Goal: Information Seeking & Learning: Learn about a topic

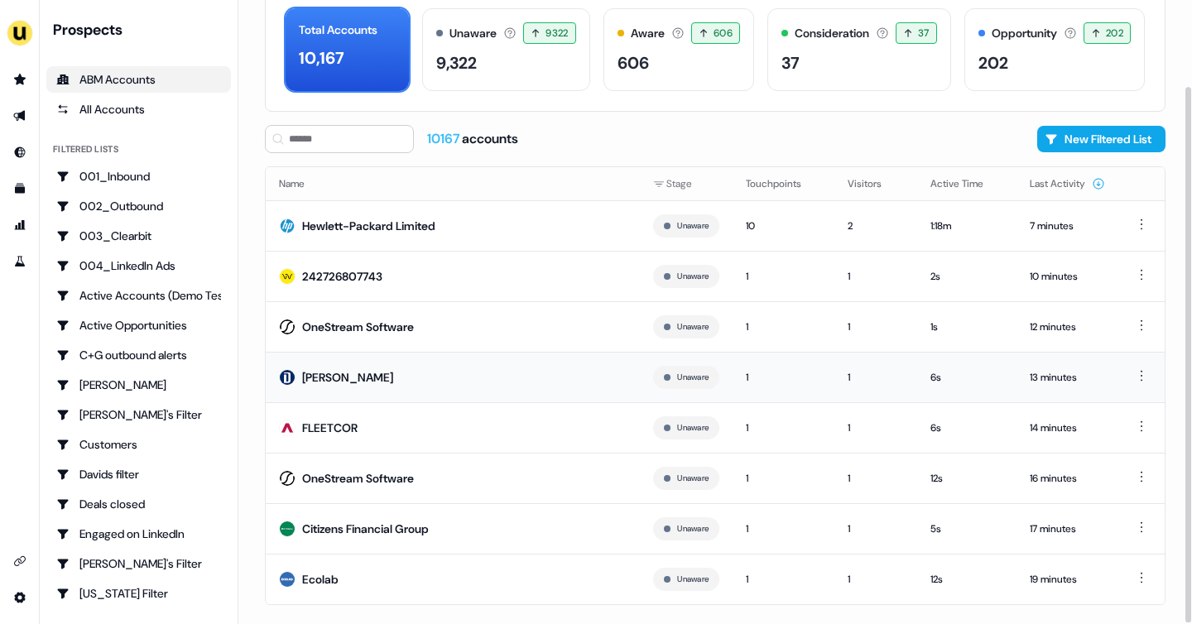
scroll to position [100, 0]
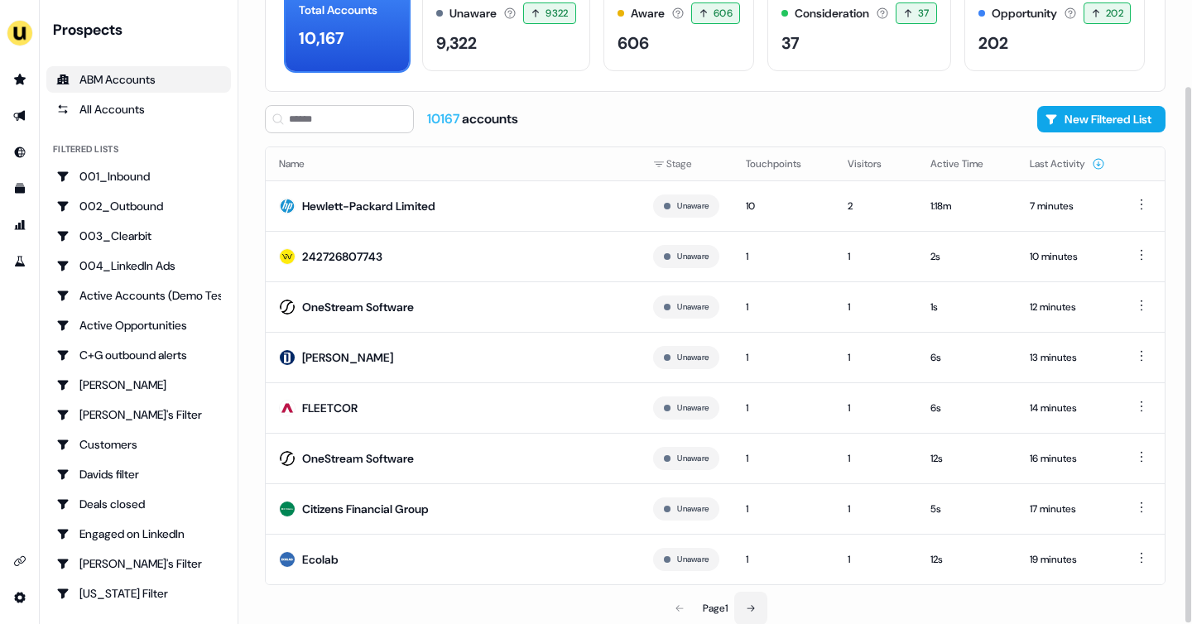
click at [752, 607] on icon at bounding box center [751, 608] width 10 height 10
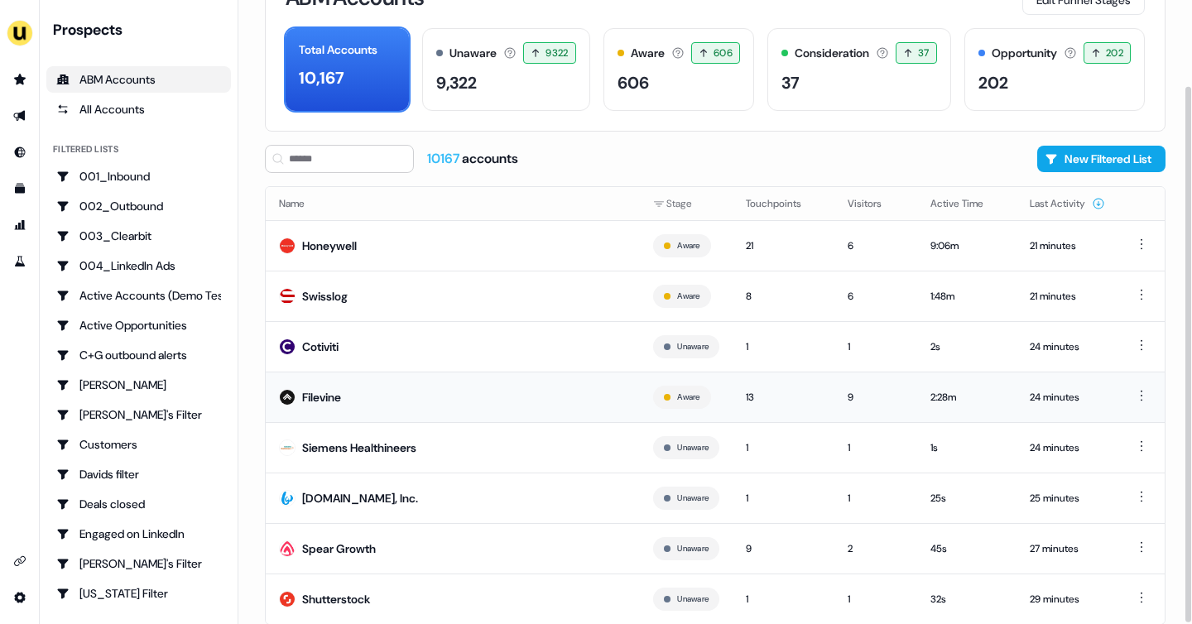
scroll to position [100, 0]
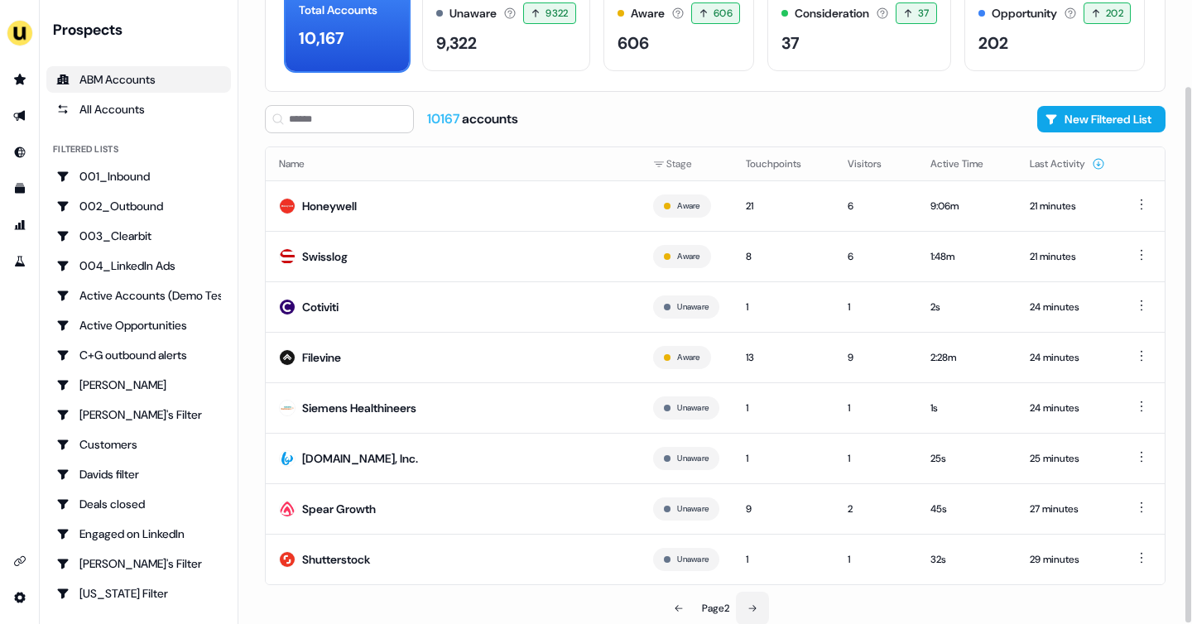
click at [756, 600] on button at bounding box center [752, 608] width 33 height 33
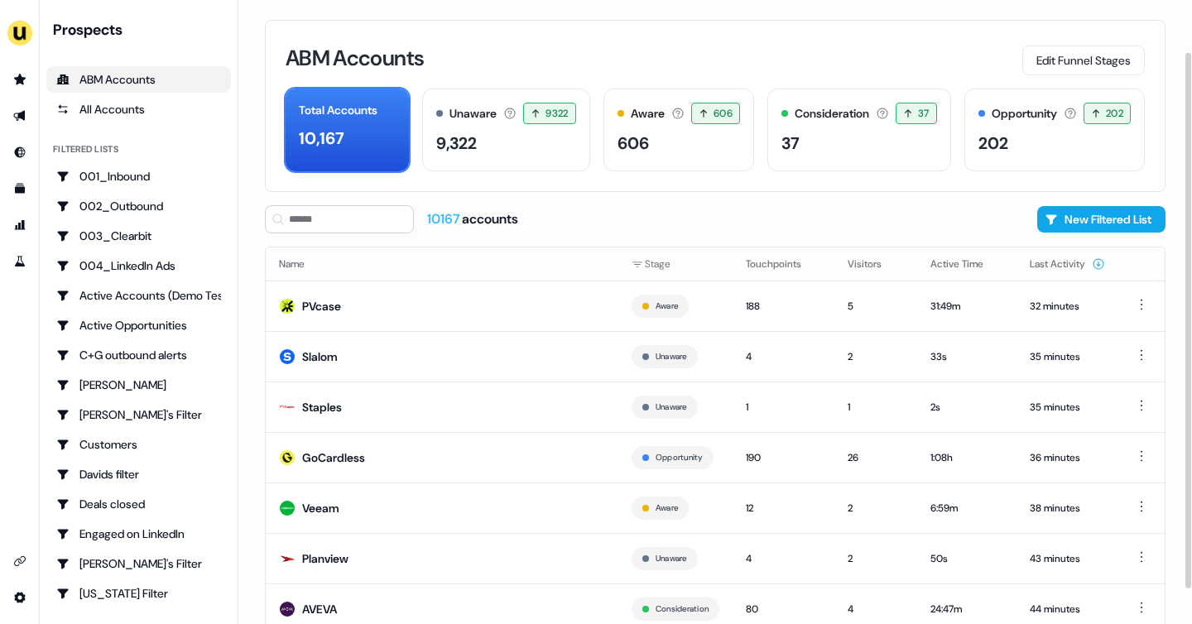
scroll to position [100, 0]
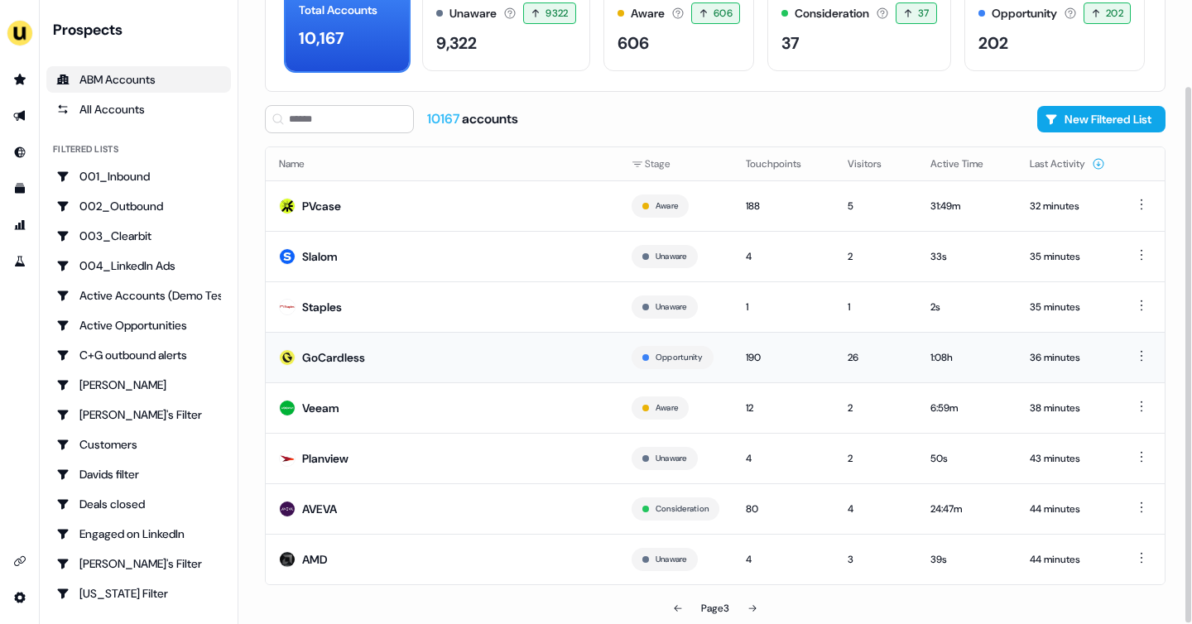
click at [484, 347] on td "GoCardless" at bounding box center [442, 357] width 353 height 50
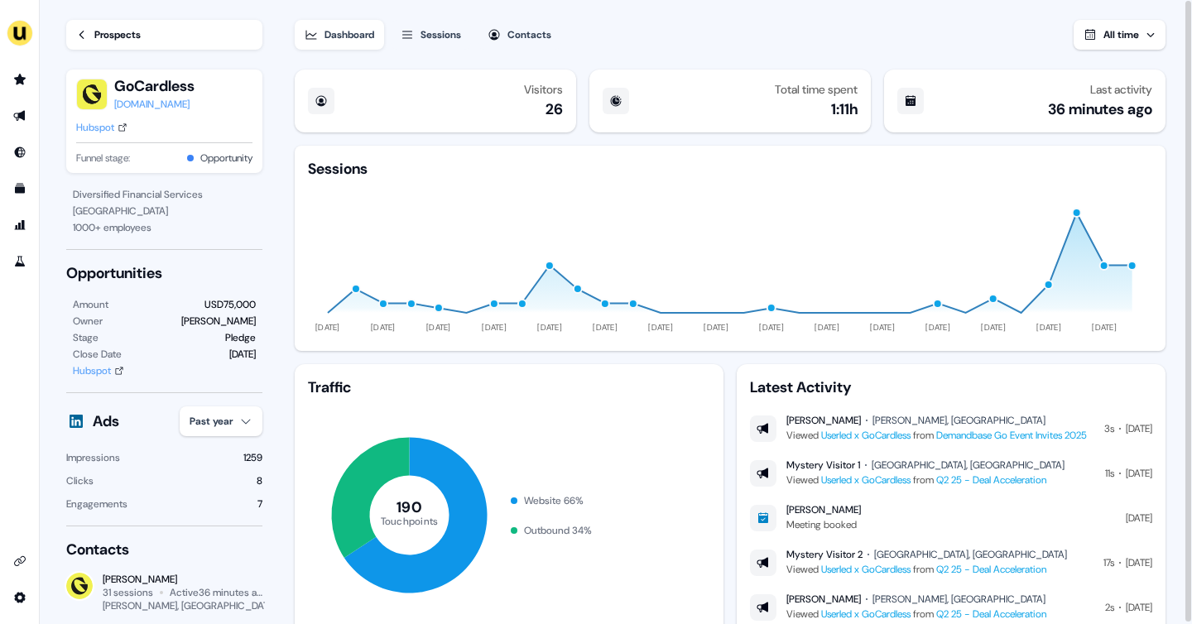
click at [69, 45] on link "Prospects" at bounding box center [164, 35] width 196 height 30
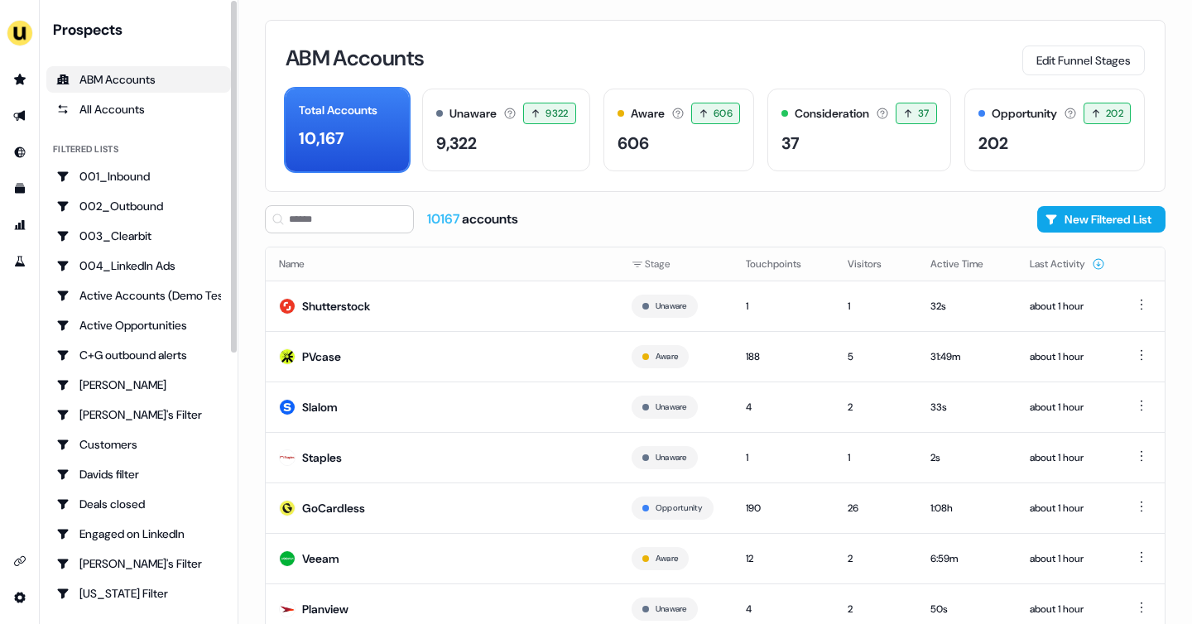
click at [158, 81] on div "ABM Accounts" at bounding box center [138, 79] width 165 height 17
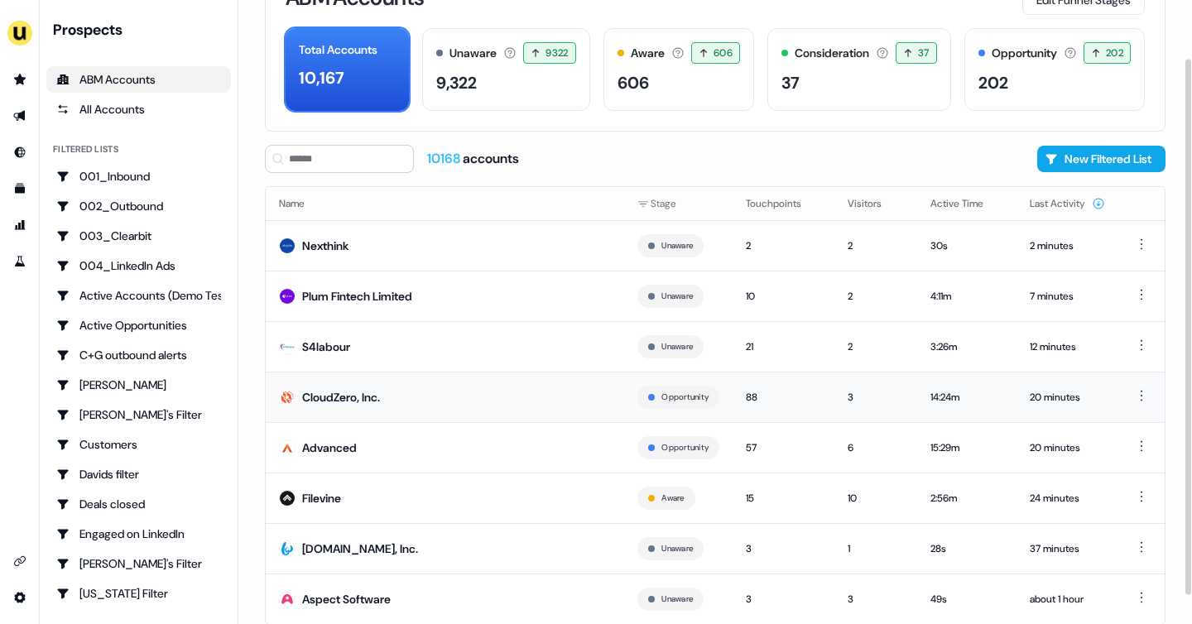
scroll to position [97, 0]
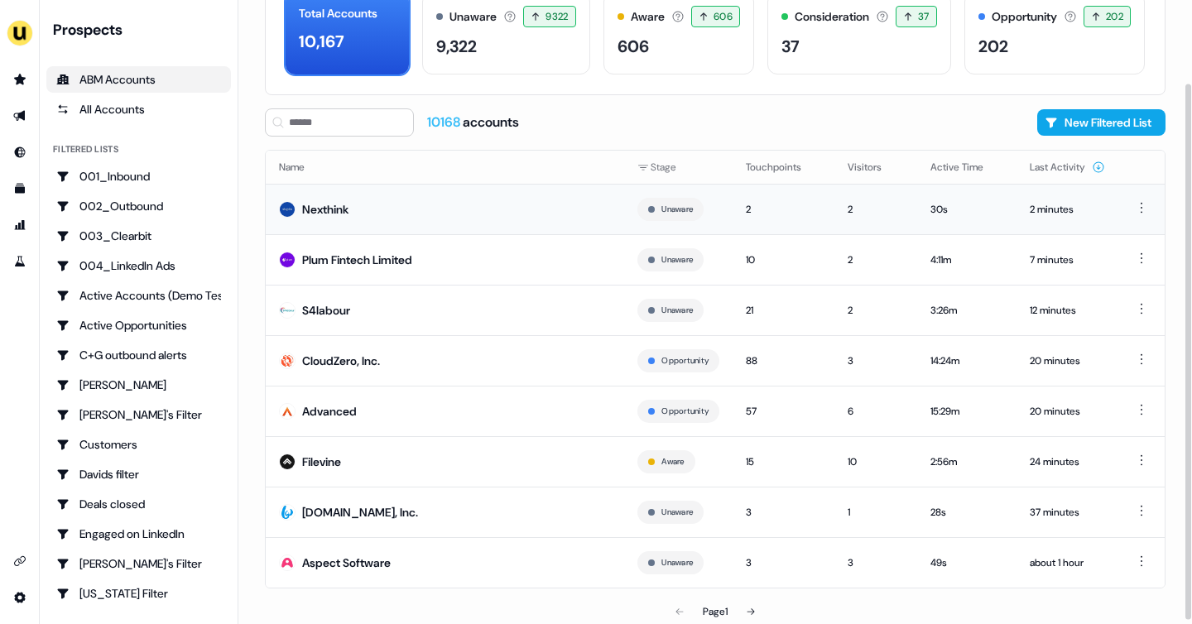
click at [327, 211] on div "Nexthink" at bounding box center [325, 209] width 46 height 17
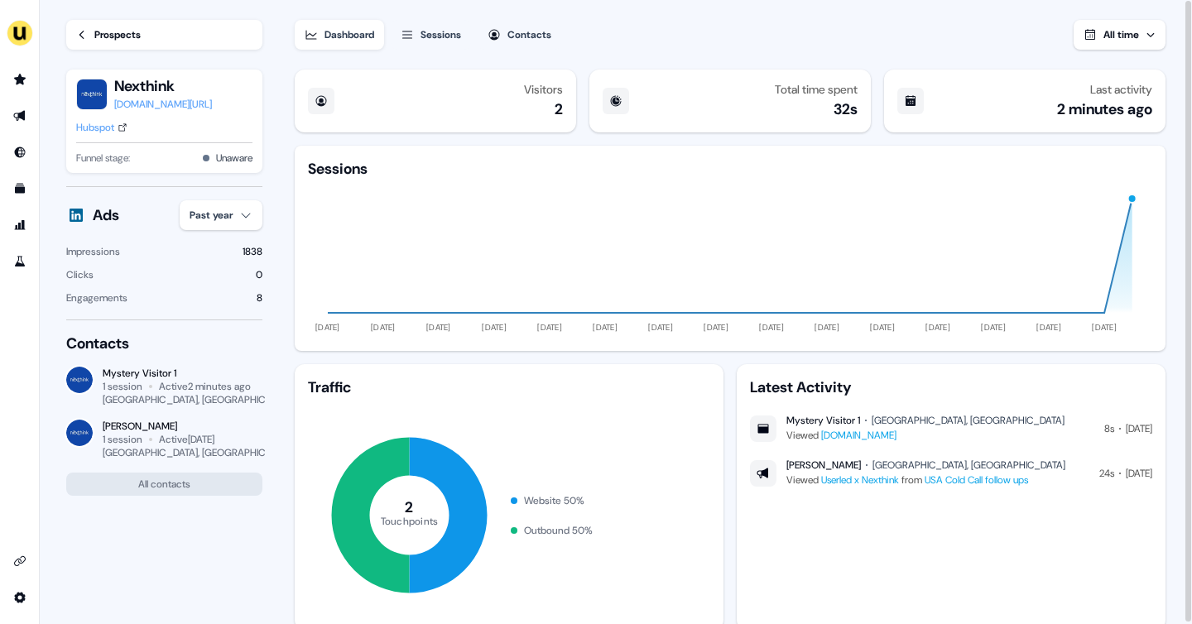
click at [124, 41] on div "Prospects" at bounding box center [117, 34] width 46 height 17
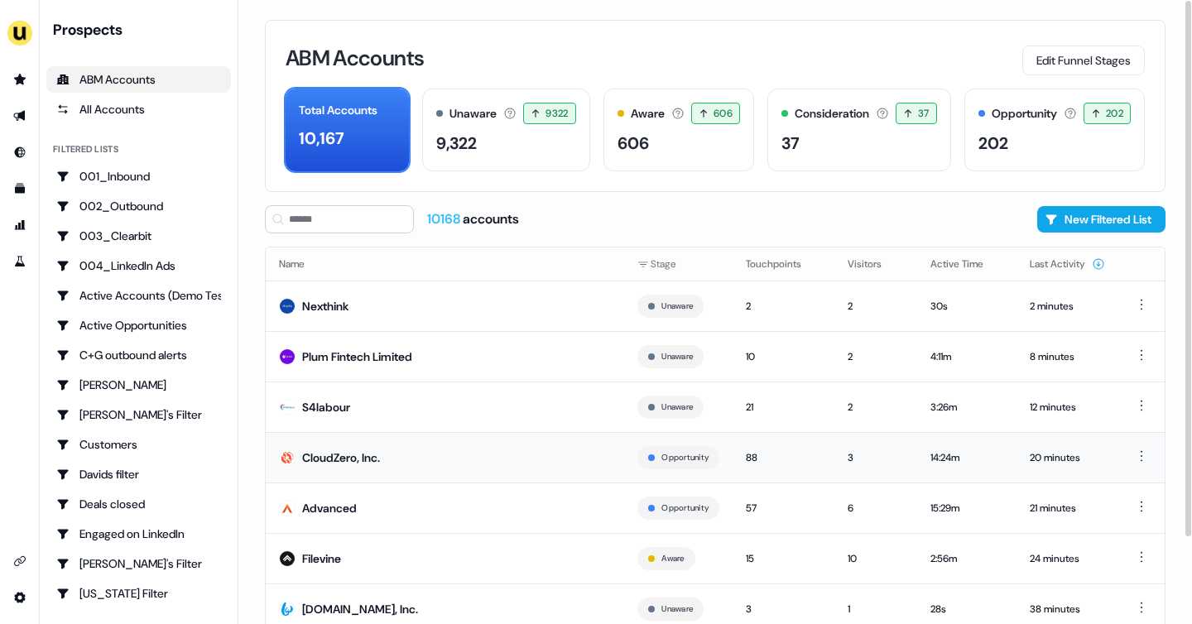
click at [413, 454] on td "CloudZero, Inc." at bounding box center [445, 457] width 358 height 50
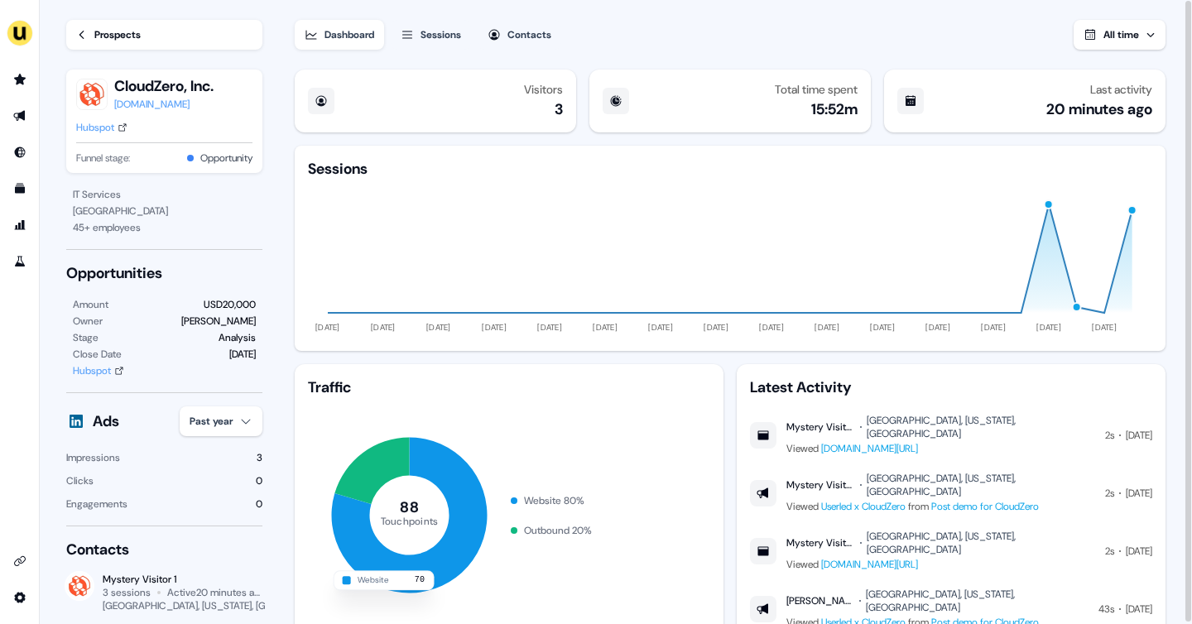
click at [877, 442] on link "www.userled.io/free-tools/abm-landing-page" at bounding box center [869, 448] width 97 height 13
click at [89, 37] on link "Prospects" at bounding box center [164, 35] width 196 height 30
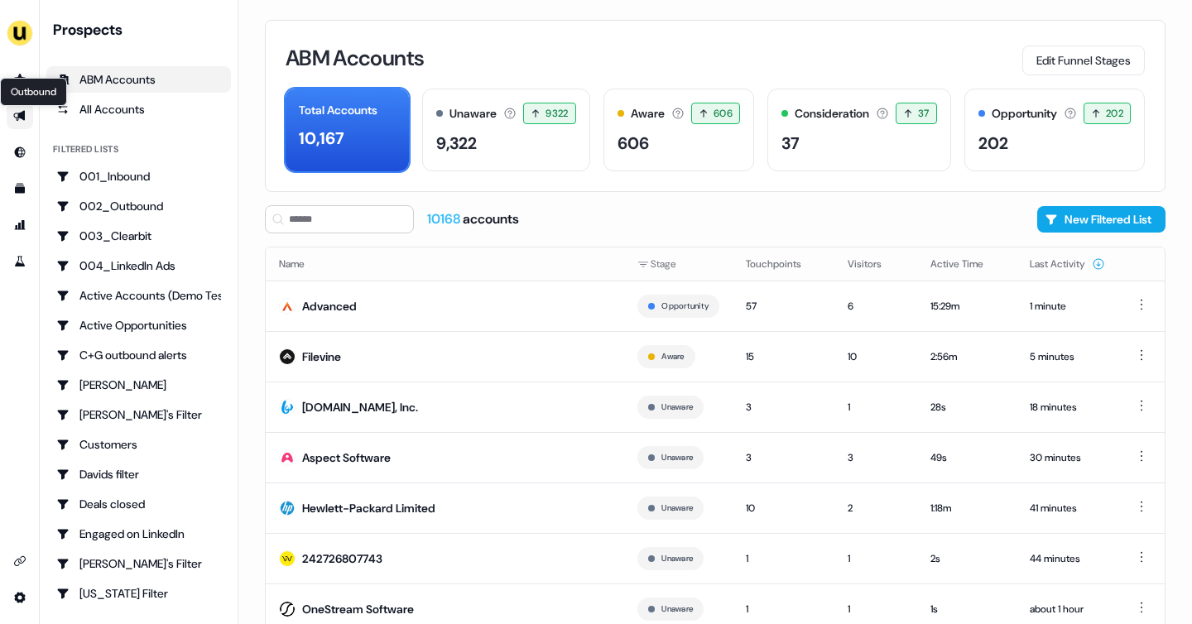
click at [19, 118] on icon "Go to outbound experience" at bounding box center [19, 116] width 12 height 11
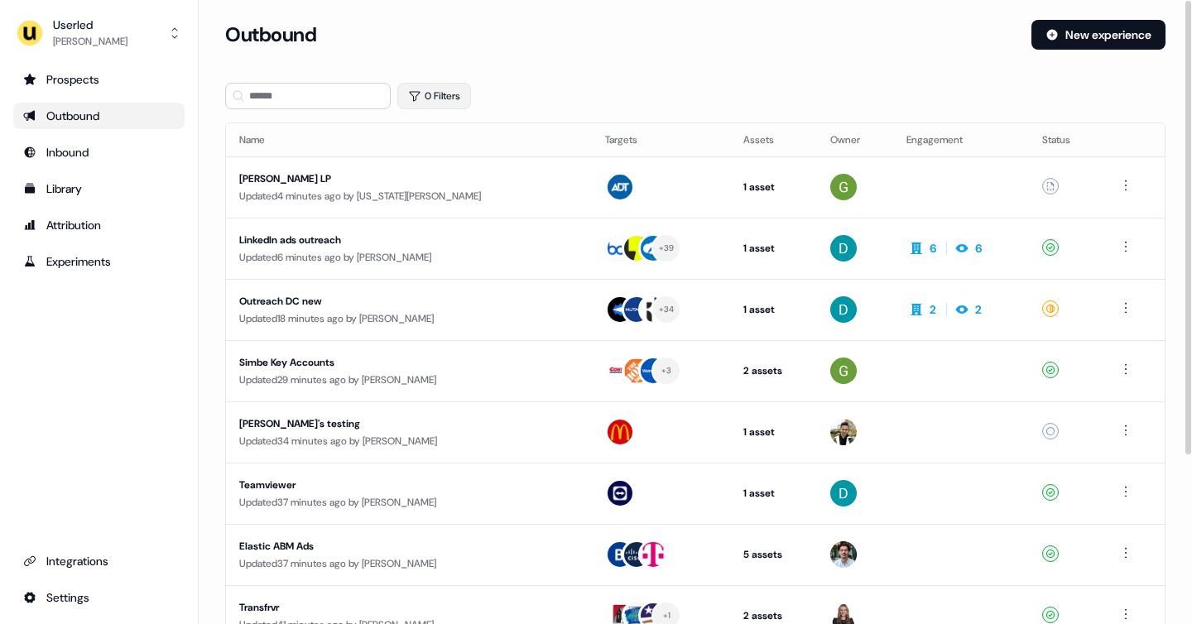
click at [432, 96] on button "0 Filters" at bounding box center [434, 96] width 74 height 26
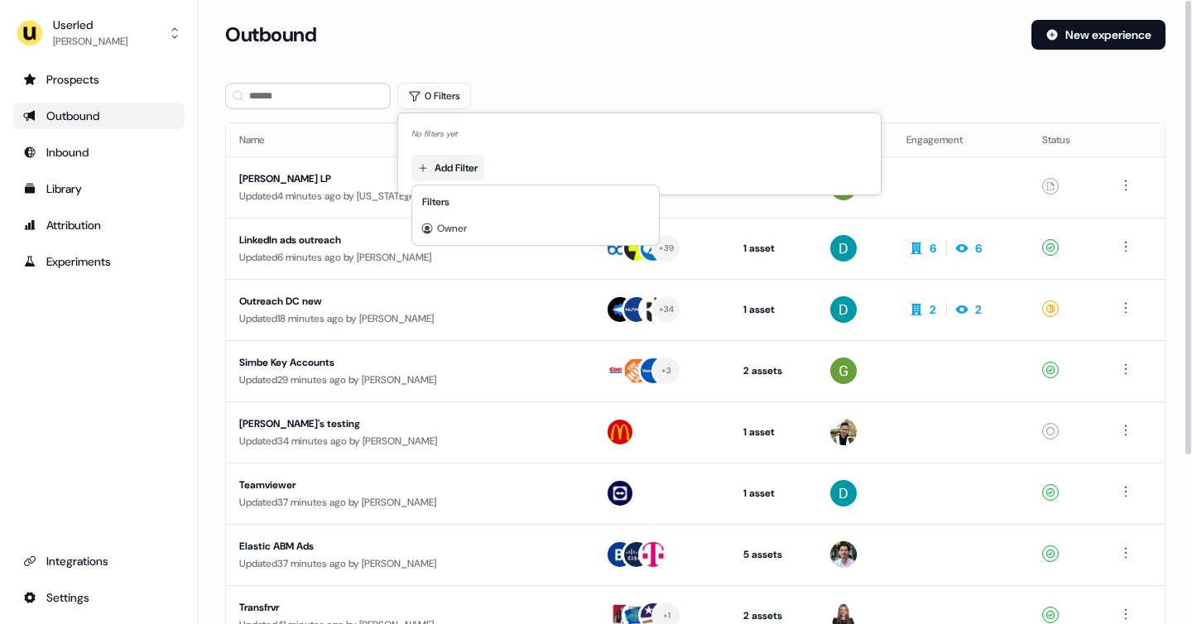
click at [460, 162] on html "For the best experience switch devices to a bigger screen. Go to Userled.io Use…" at bounding box center [596, 312] width 1192 height 624
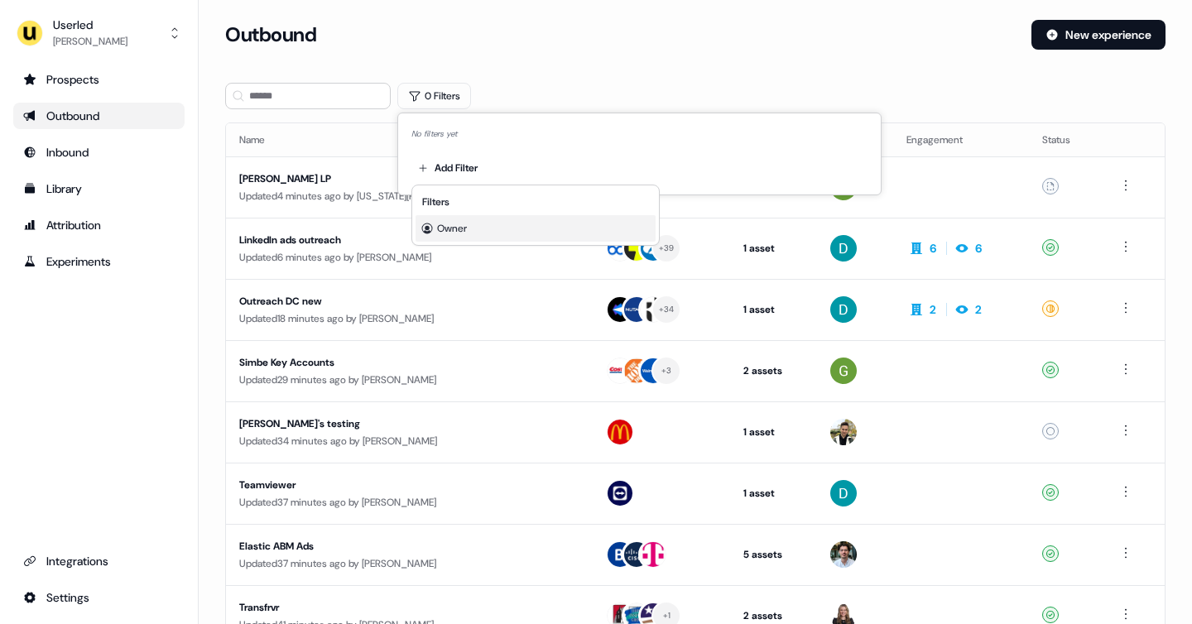
click at [454, 220] on div "Owner" at bounding box center [536, 228] width 240 height 26
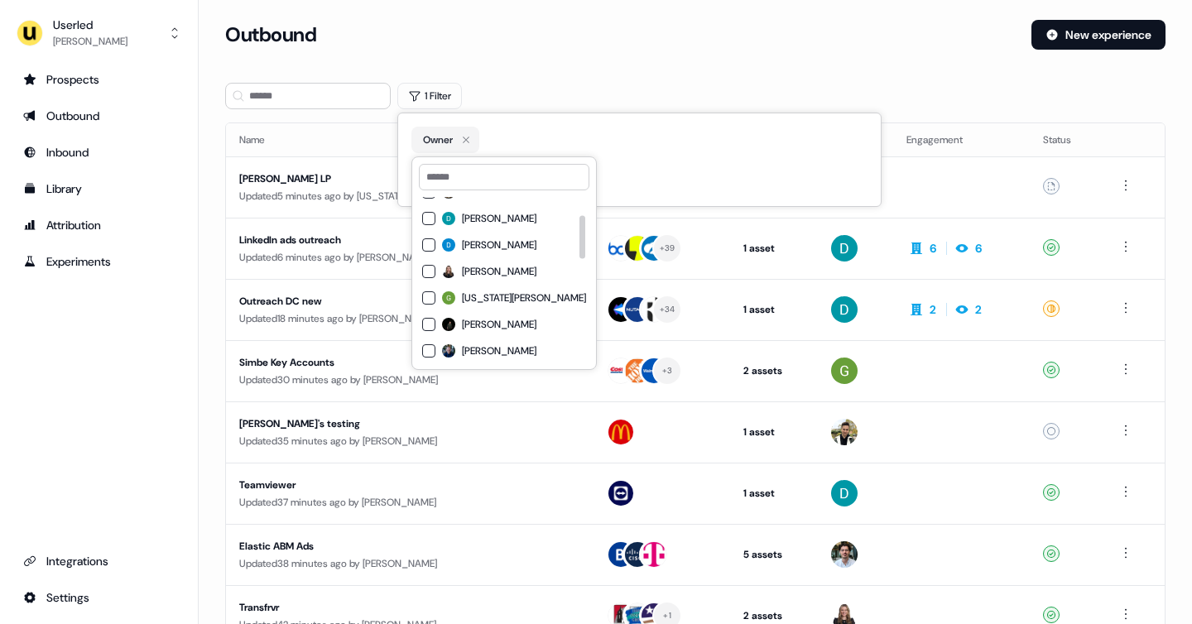
scroll to position [69, 0]
click at [478, 296] on span "Georgia Cohen" at bounding box center [524, 297] width 124 height 13
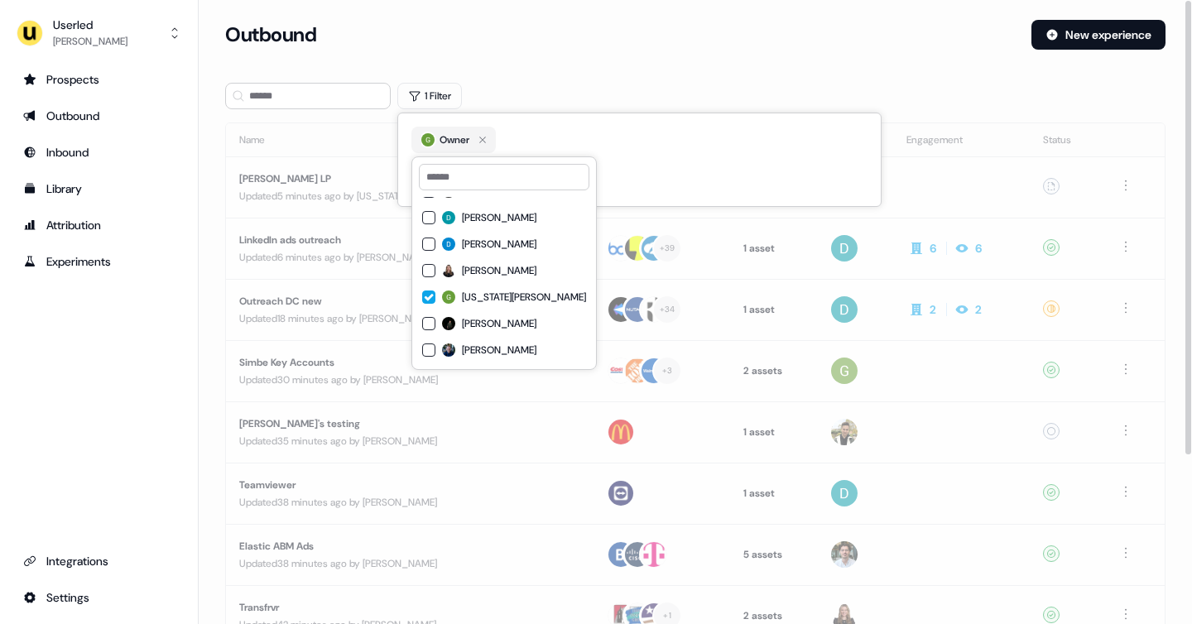
click at [510, 54] on div "Outbound New experience" at bounding box center [695, 45] width 940 height 50
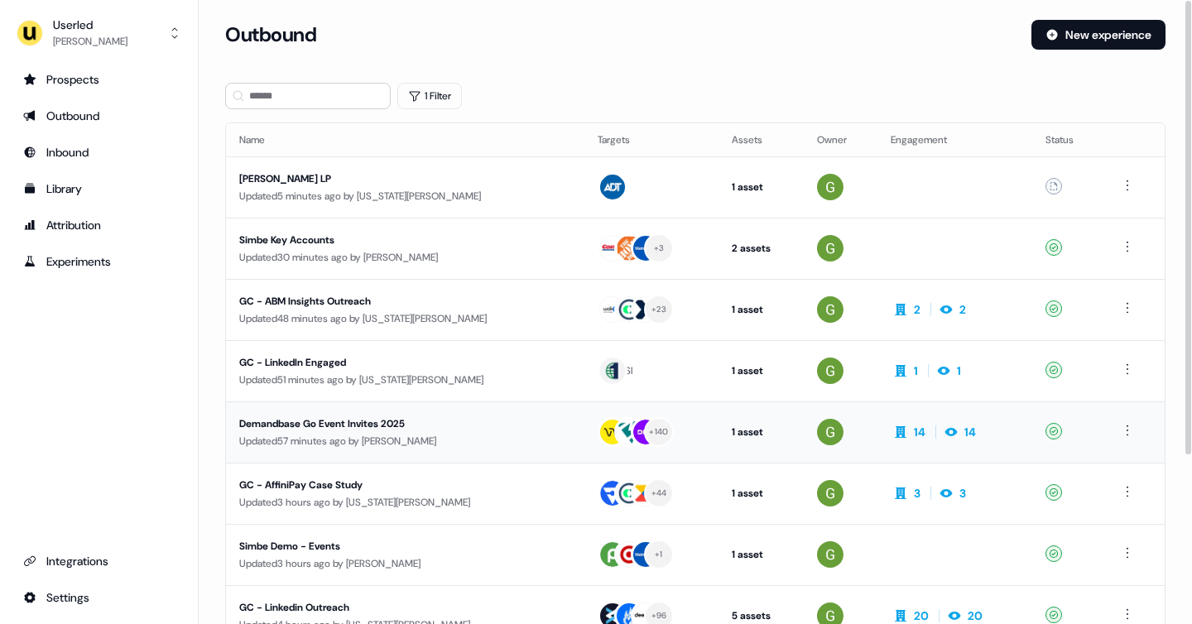
click at [508, 425] on div "Demandbase Go Event Invites 2025" at bounding box center [388, 424] width 298 height 17
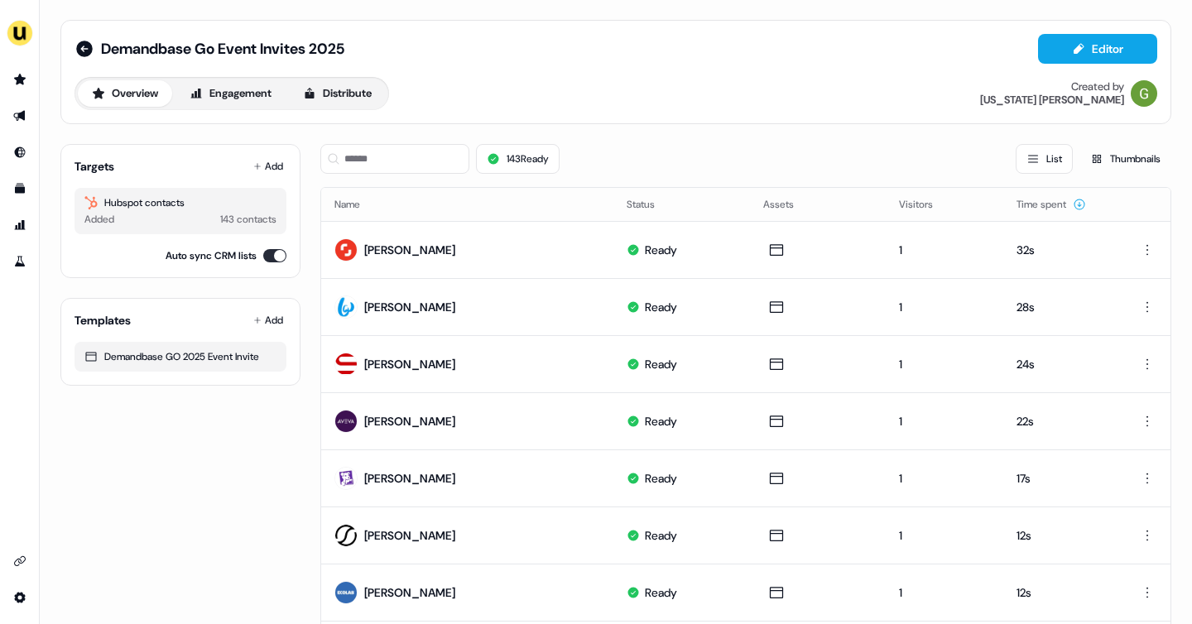
scroll to position [6, 0]
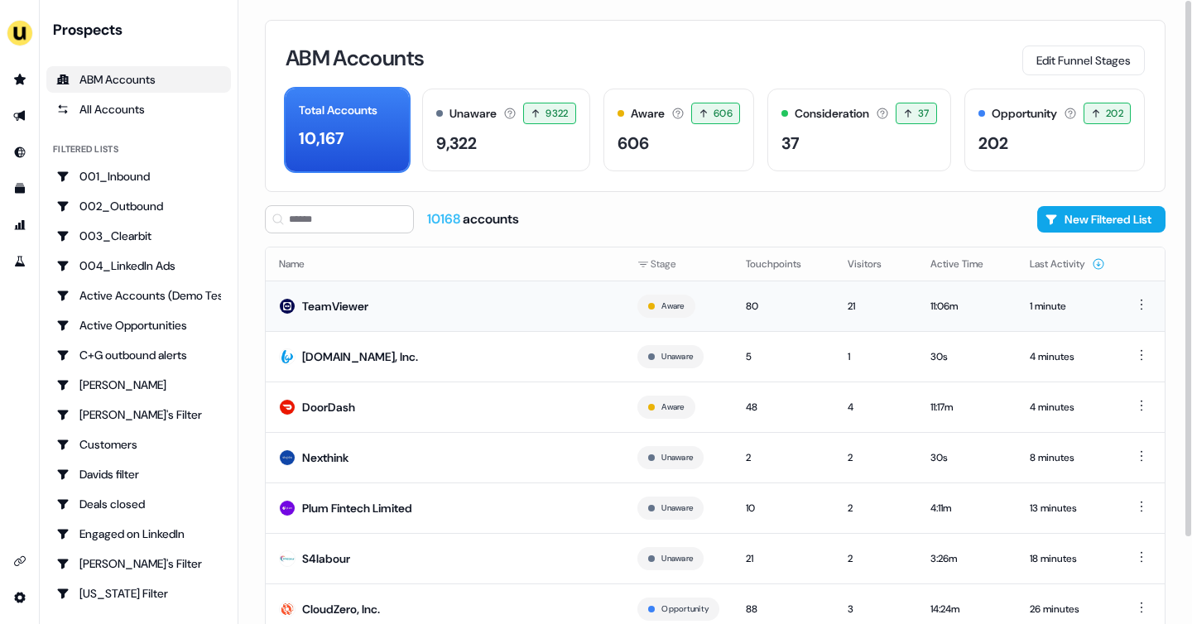
click at [438, 309] on td "TeamViewer" at bounding box center [445, 306] width 358 height 50
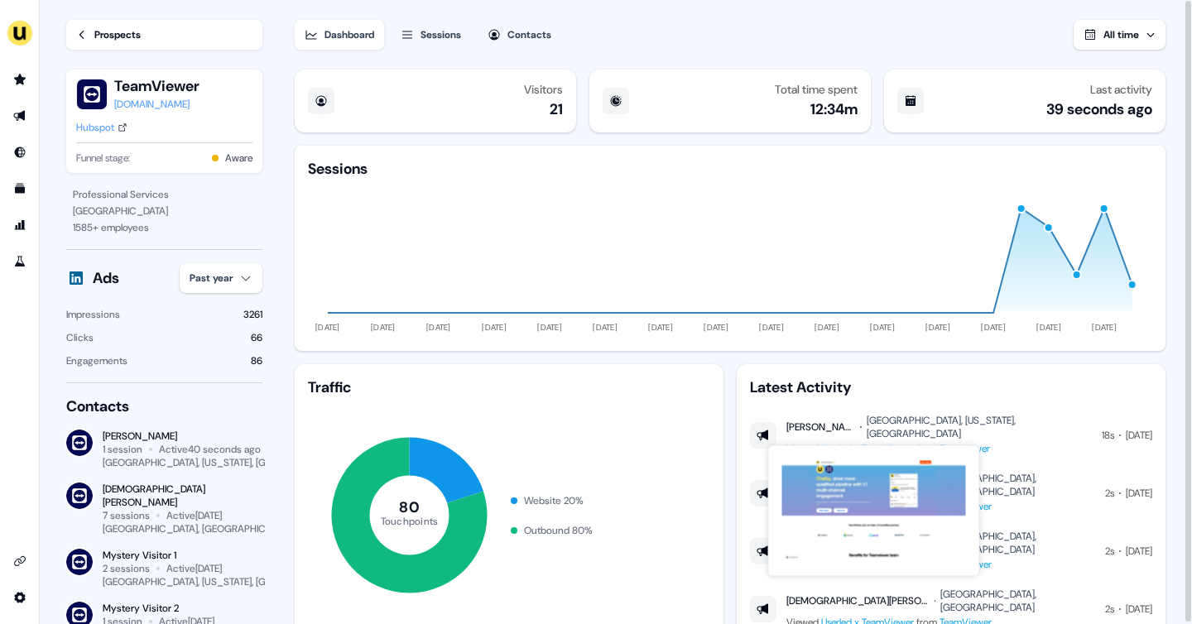
click at [876, 442] on link "Userled x TeamViewer" at bounding box center [867, 448] width 93 height 13
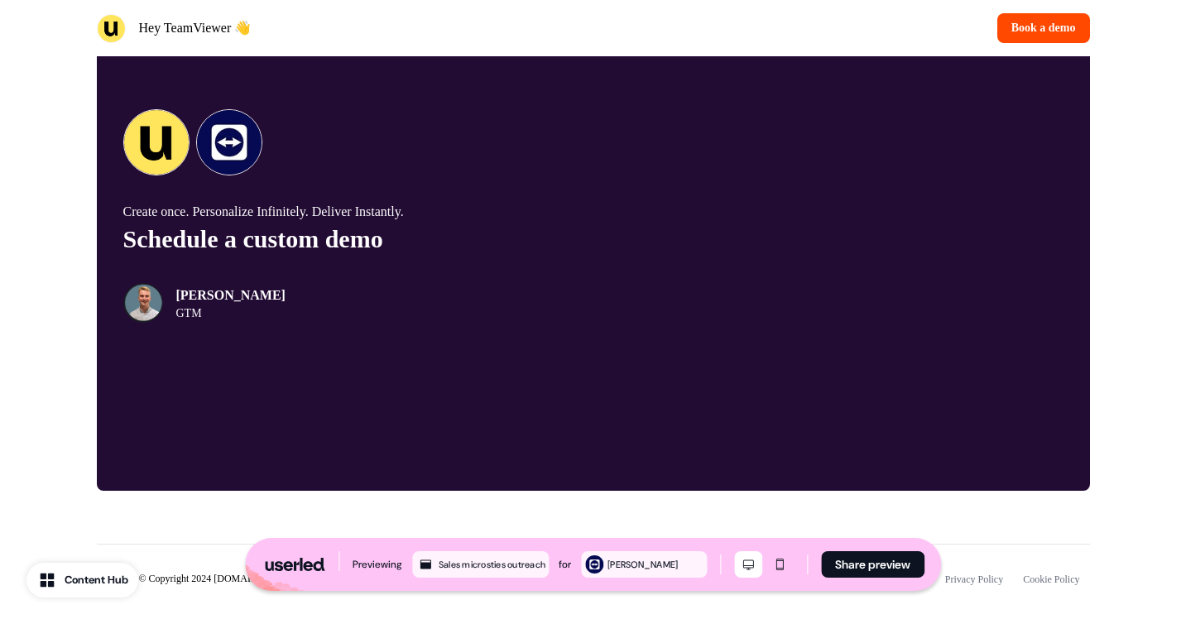
scroll to position [4544, 0]
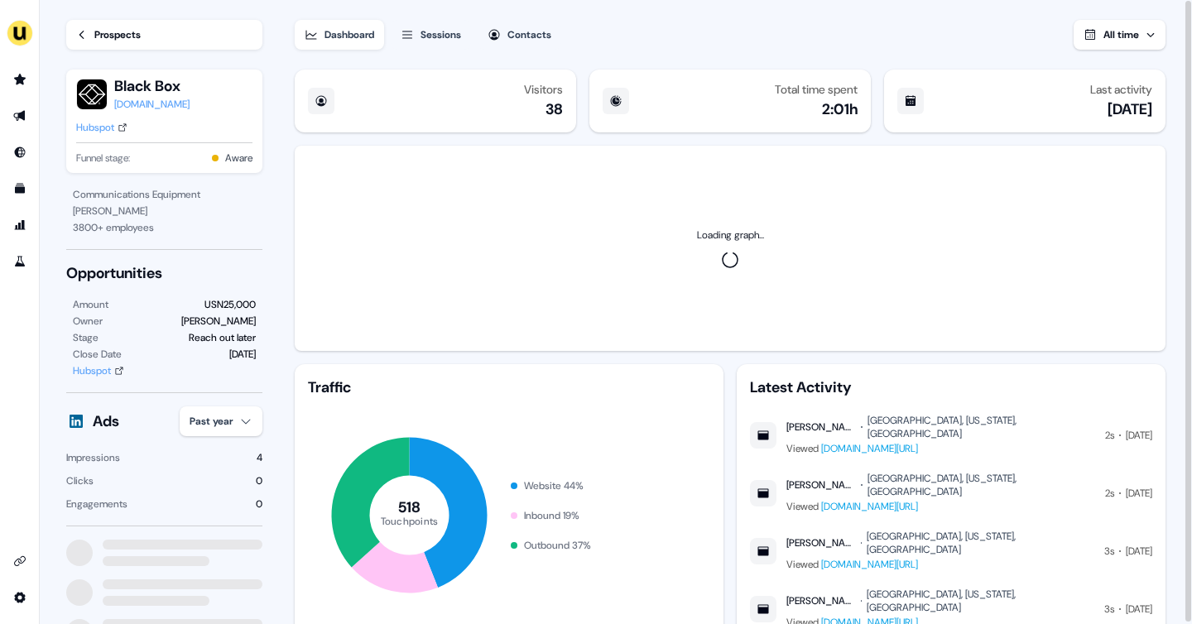
click at [106, 17] on div "Prospects Black Box [DOMAIN_NAME] Hubspot Funnel stage: Aware" at bounding box center [164, 93] width 196 height 186
click at [106, 21] on link "Prospects" at bounding box center [164, 35] width 196 height 30
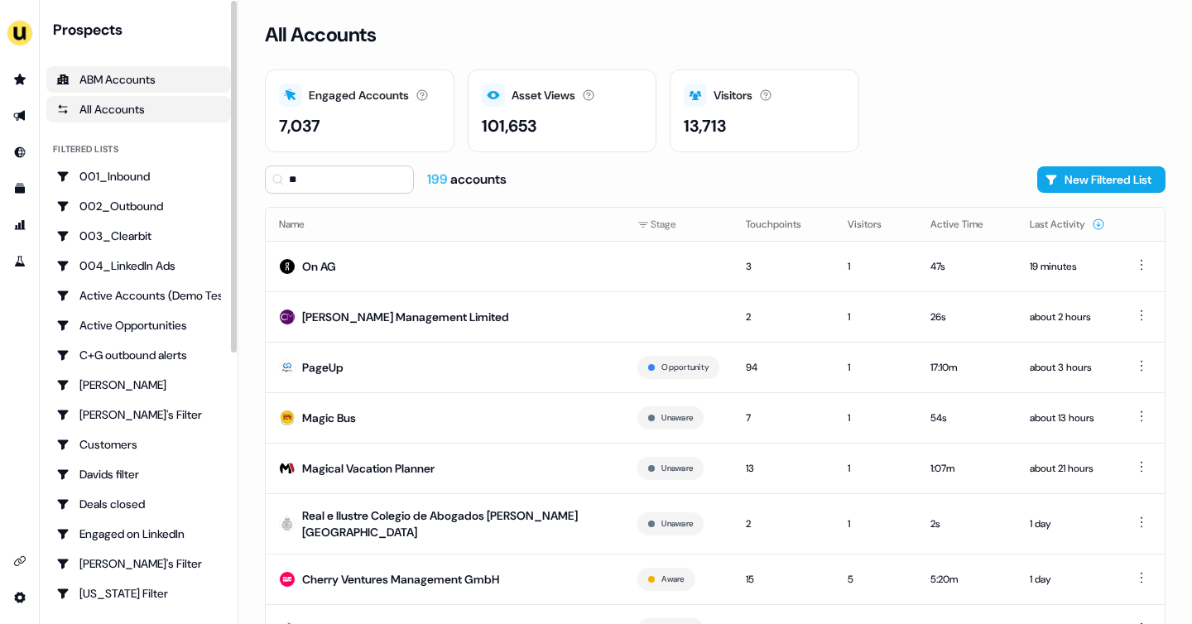
click at [140, 82] on div "ABM Accounts" at bounding box center [138, 79] width 165 height 17
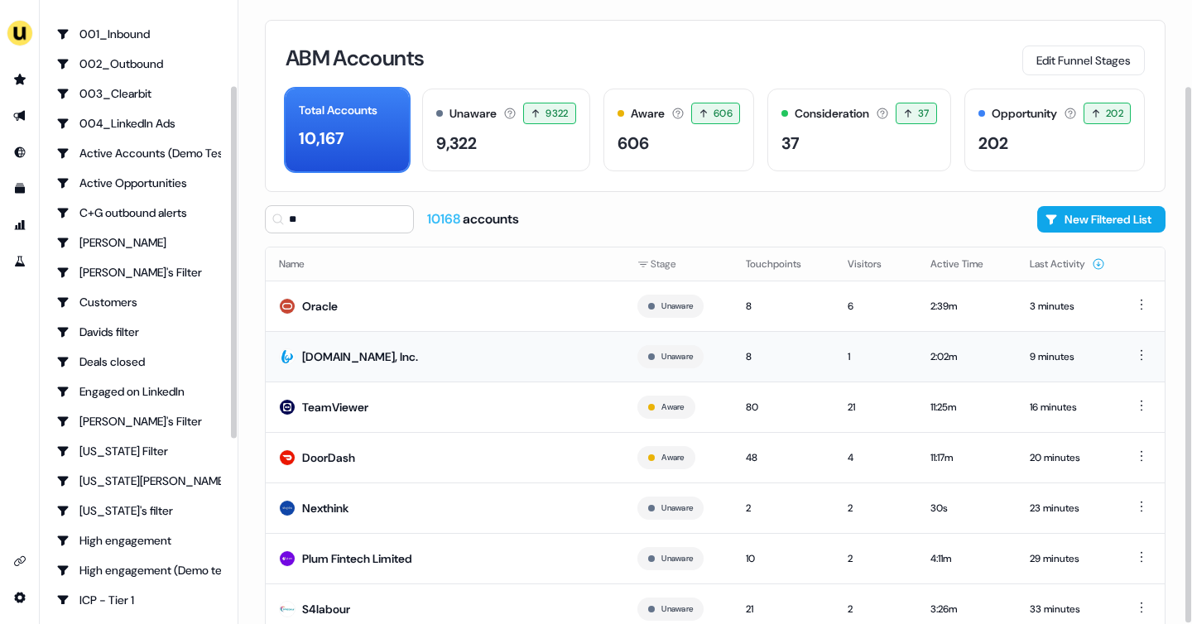
scroll to position [100, 0]
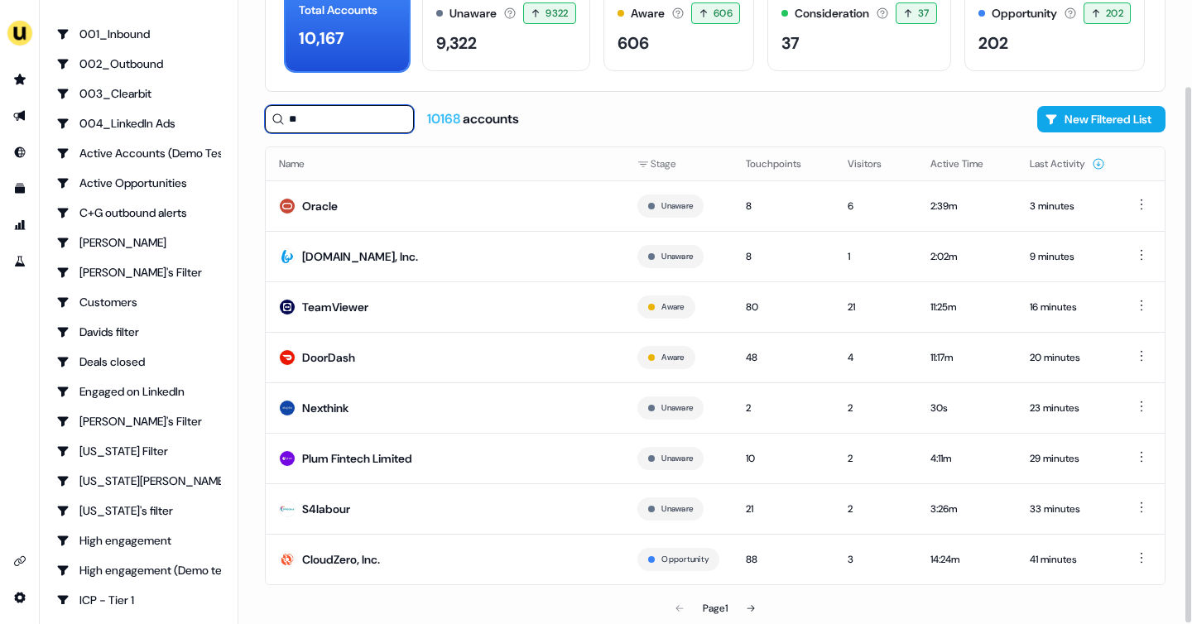
click at [287, 118] on input "**" at bounding box center [339, 119] width 149 height 28
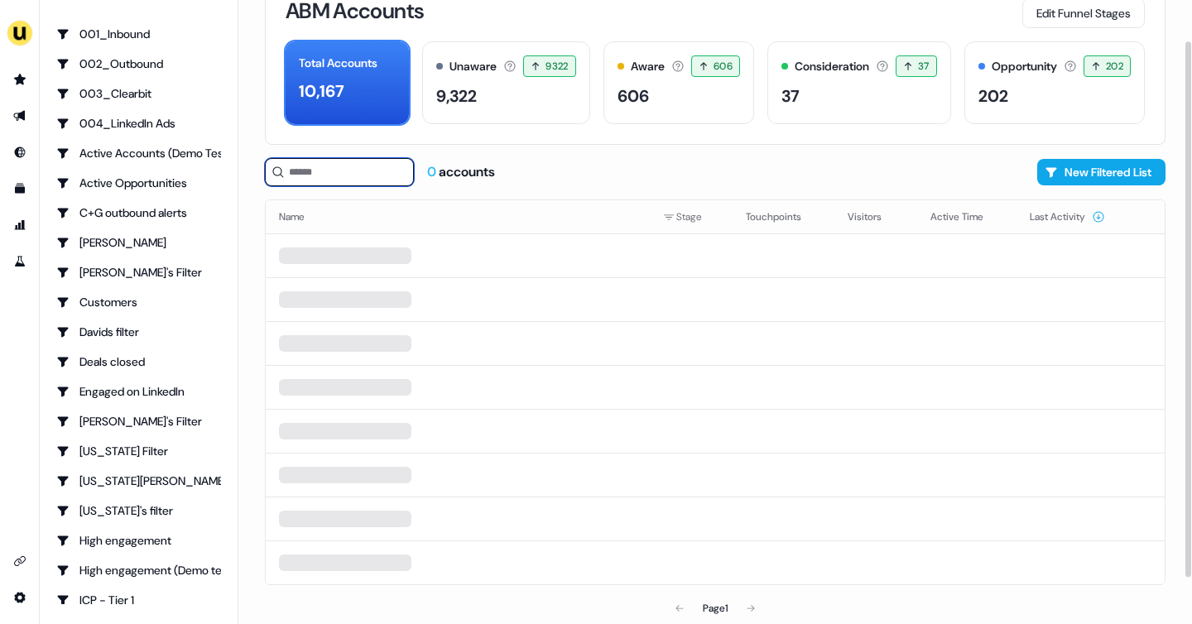
scroll to position [100, 0]
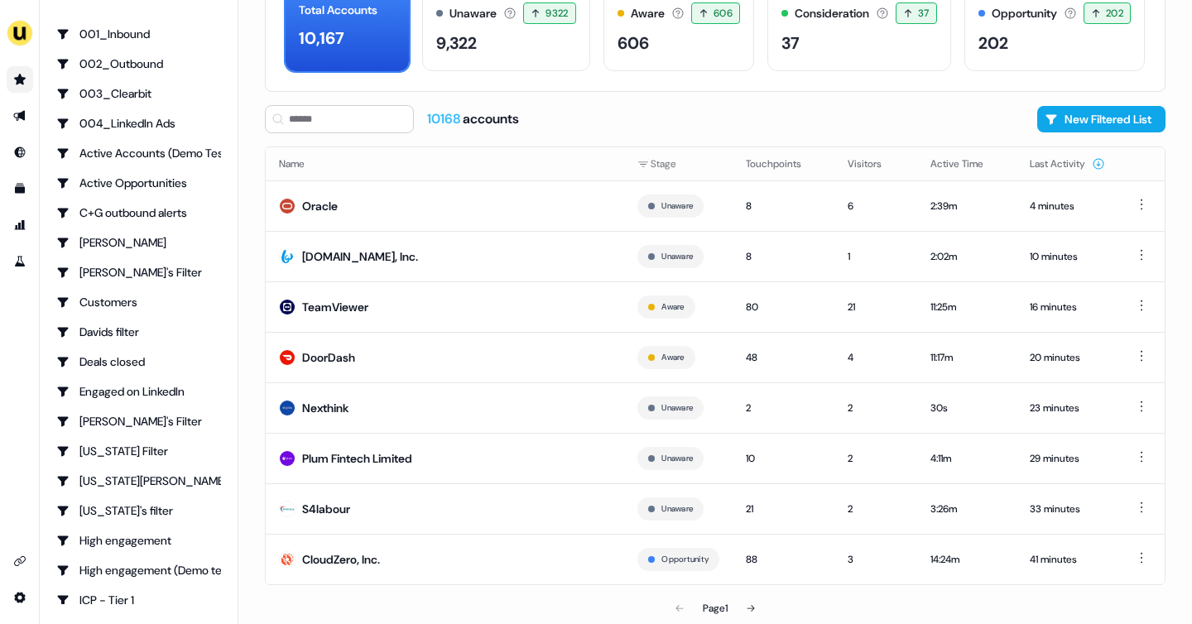
click at [11, 80] on link "Go to prospects" at bounding box center [20, 79] width 26 height 26
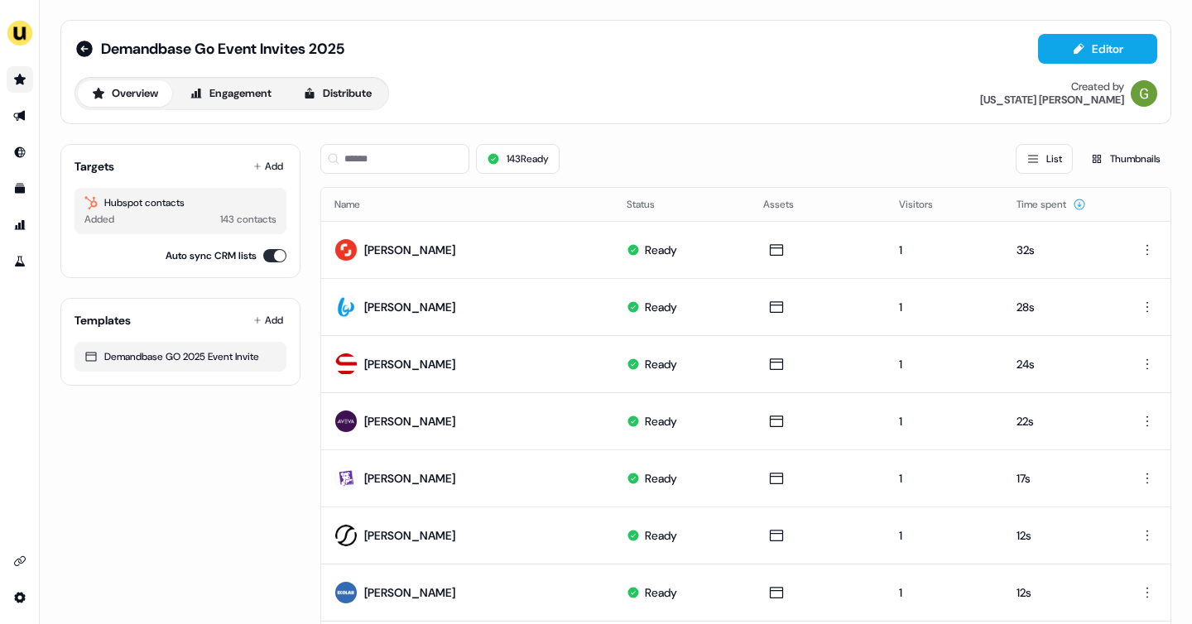
scroll to position [6, 0]
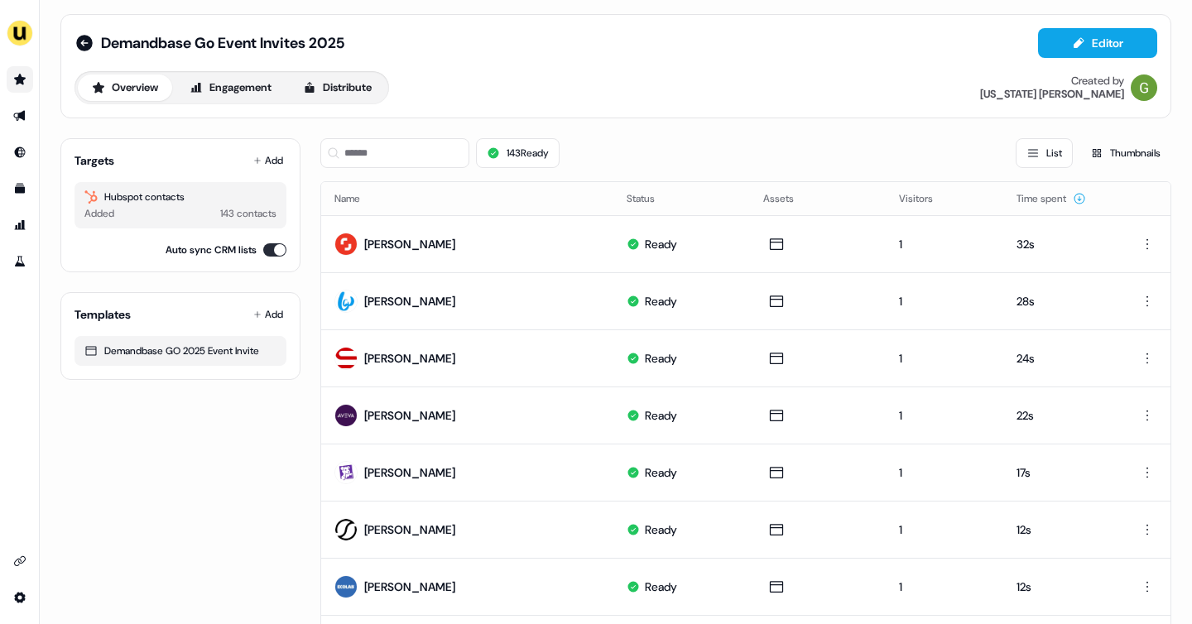
click at [17, 72] on link "Go to prospects" at bounding box center [20, 79] width 26 height 26
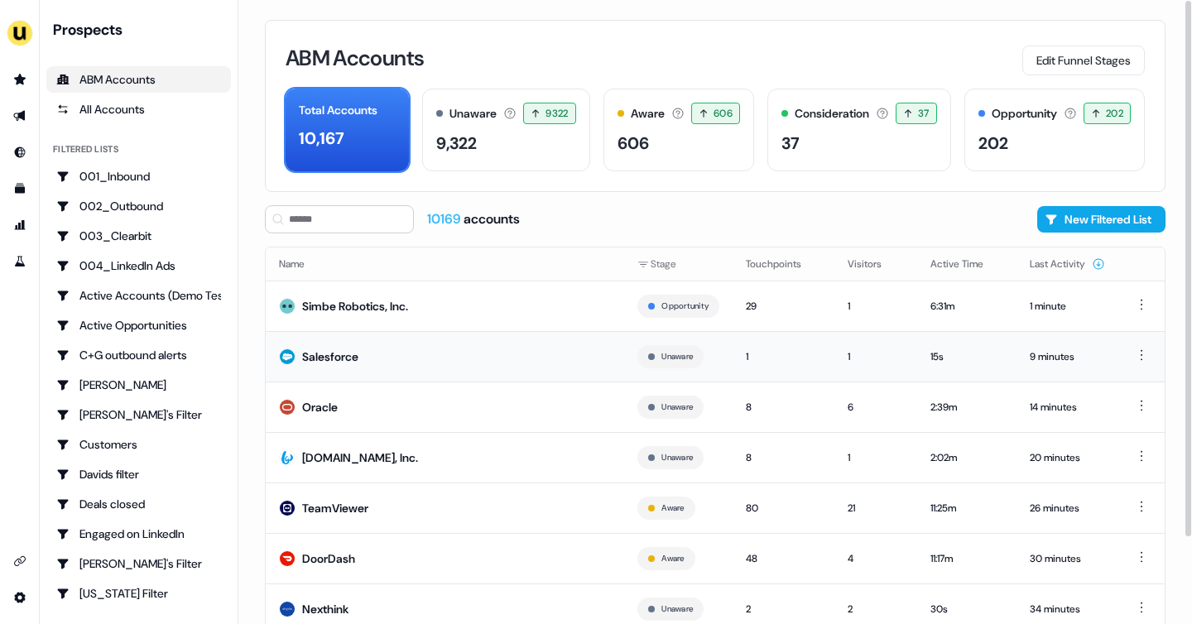
click at [578, 345] on td "Salesforce" at bounding box center [445, 356] width 358 height 50
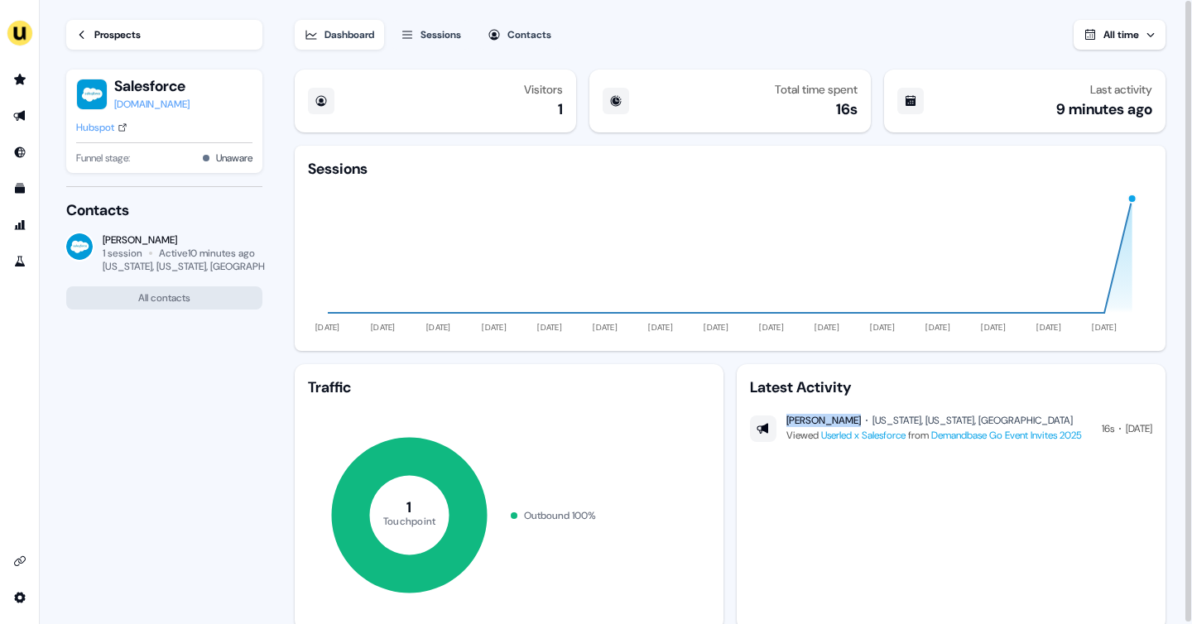
drag, startPoint x: 787, startPoint y: 420, endPoint x: 843, endPoint y: 420, distance: 56.3
click at [843, 420] on div "[PERSON_NAME] [US_STATE], [US_STATE], [GEOGRAPHIC_DATA]" at bounding box center [934, 420] width 296 height 13
copy div "[PERSON_NAME]"
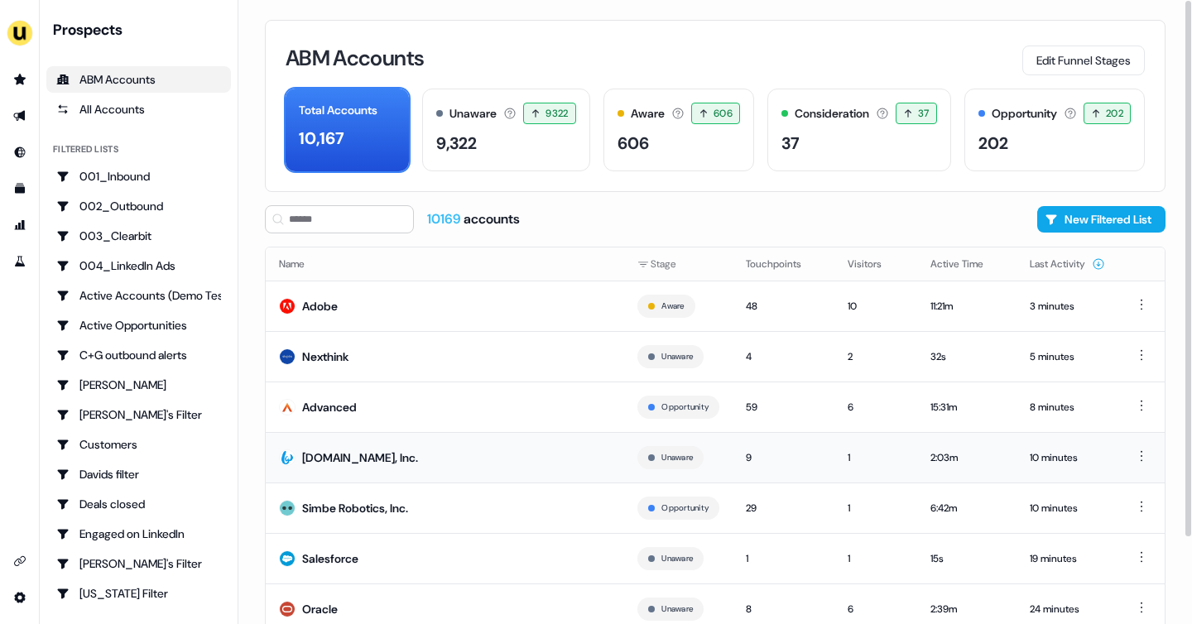
scroll to position [100, 0]
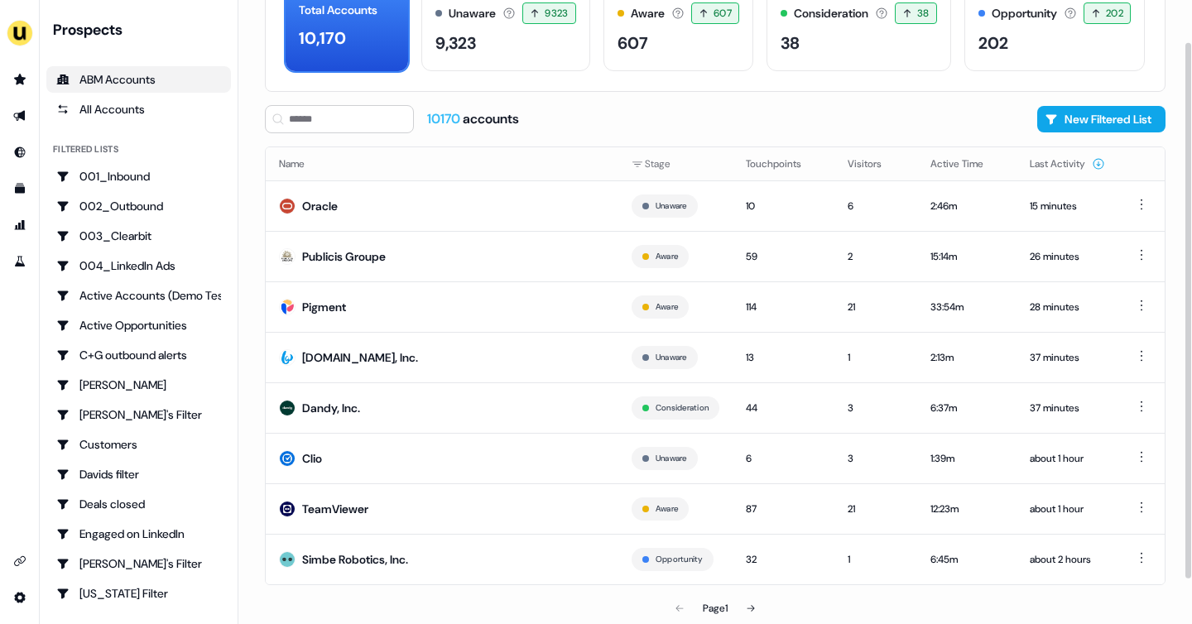
scroll to position [100, 0]
click at [521, 453] on td "Clio" at bounding box center [442, 458] width 353 height 50
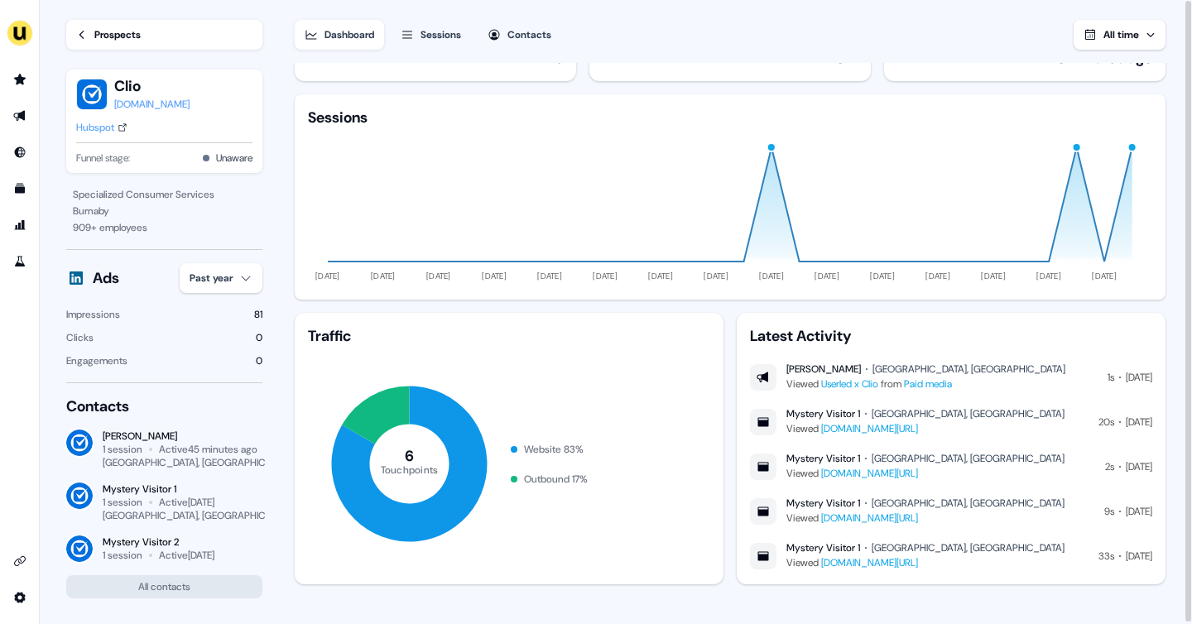
scroll to position [55, 0]
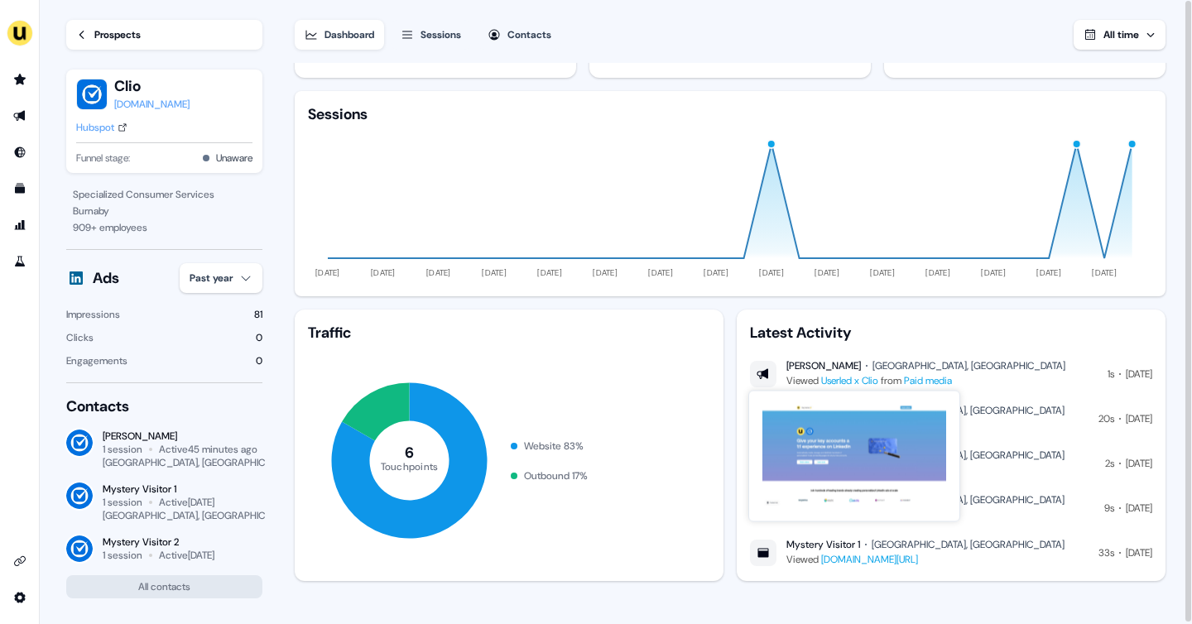
click at [874, 384] on link "Userled x Clio" at bounding box center [849, 380] width 57 height 13
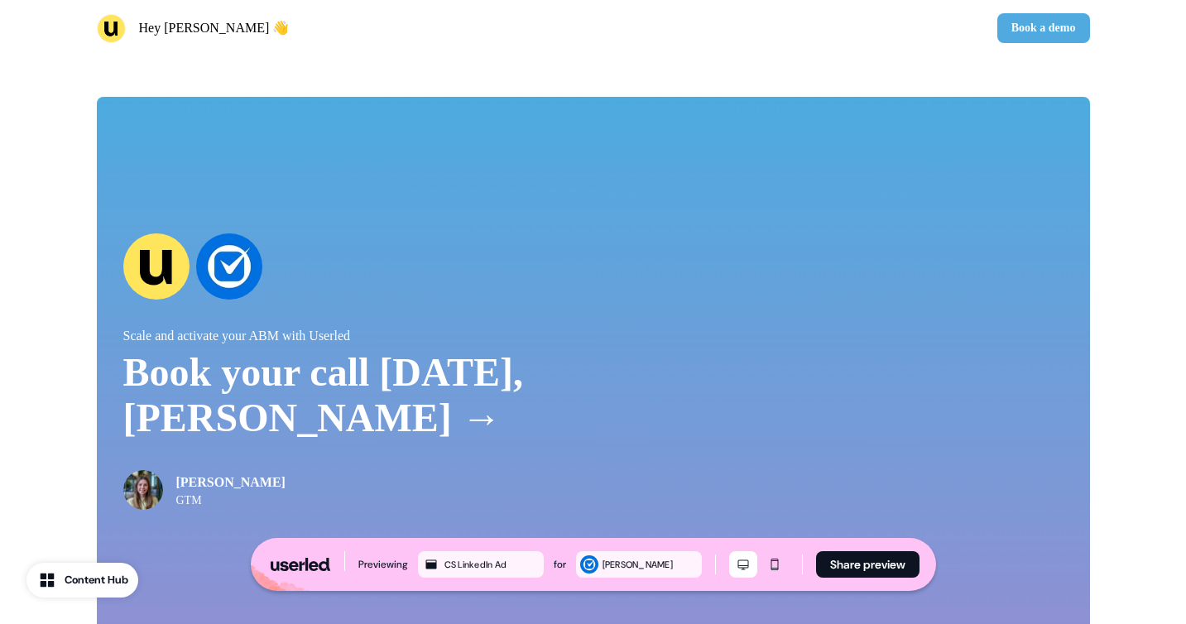
scroll to position [3206, 0]
